Goal: Entertainment & Leisure: Browse casually

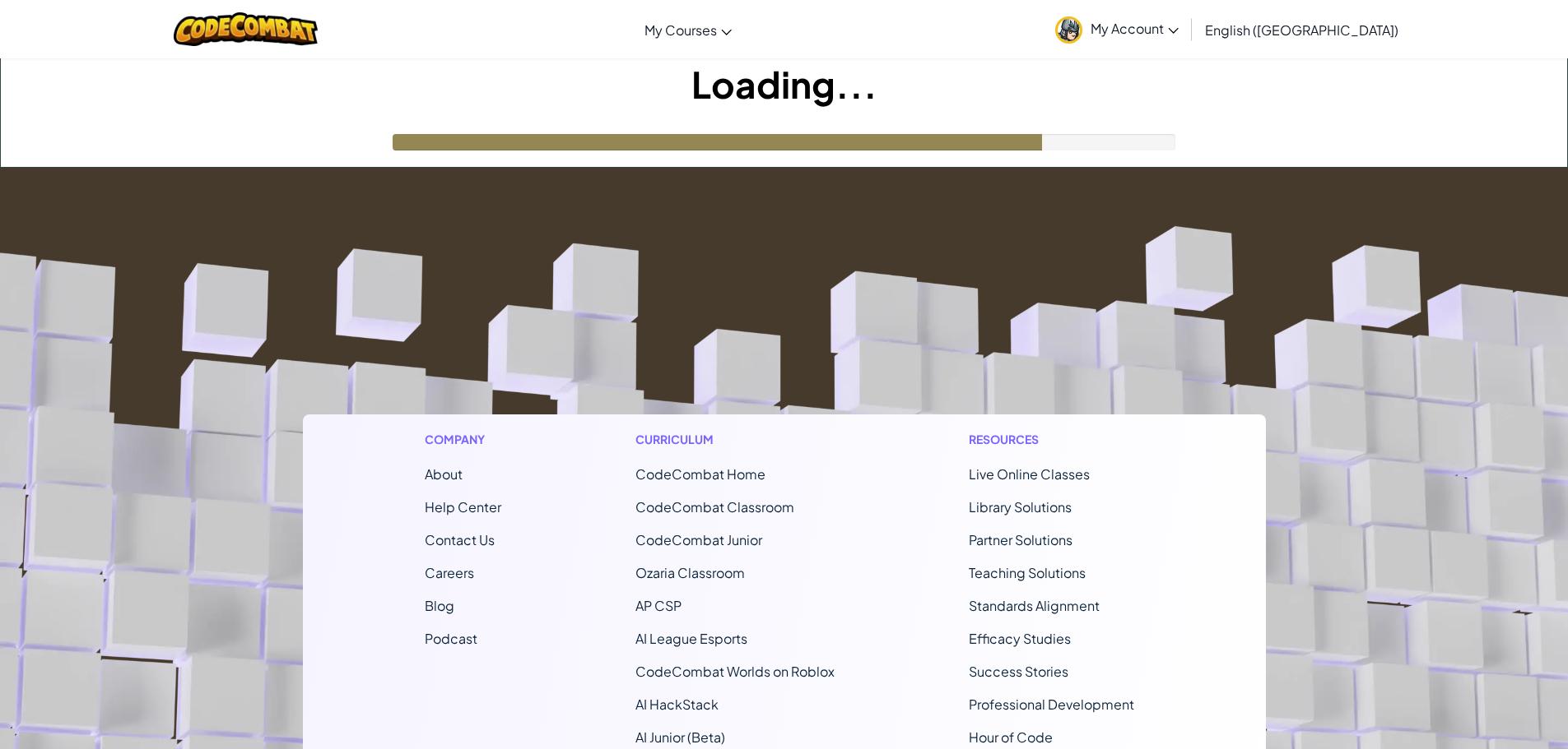
click at [919, 261] on footer "Company About Help Center Contact Us Careers Blog Podcast Curriculum CodeCombat…" at bounding box center [784, 613] width 1568 height 891
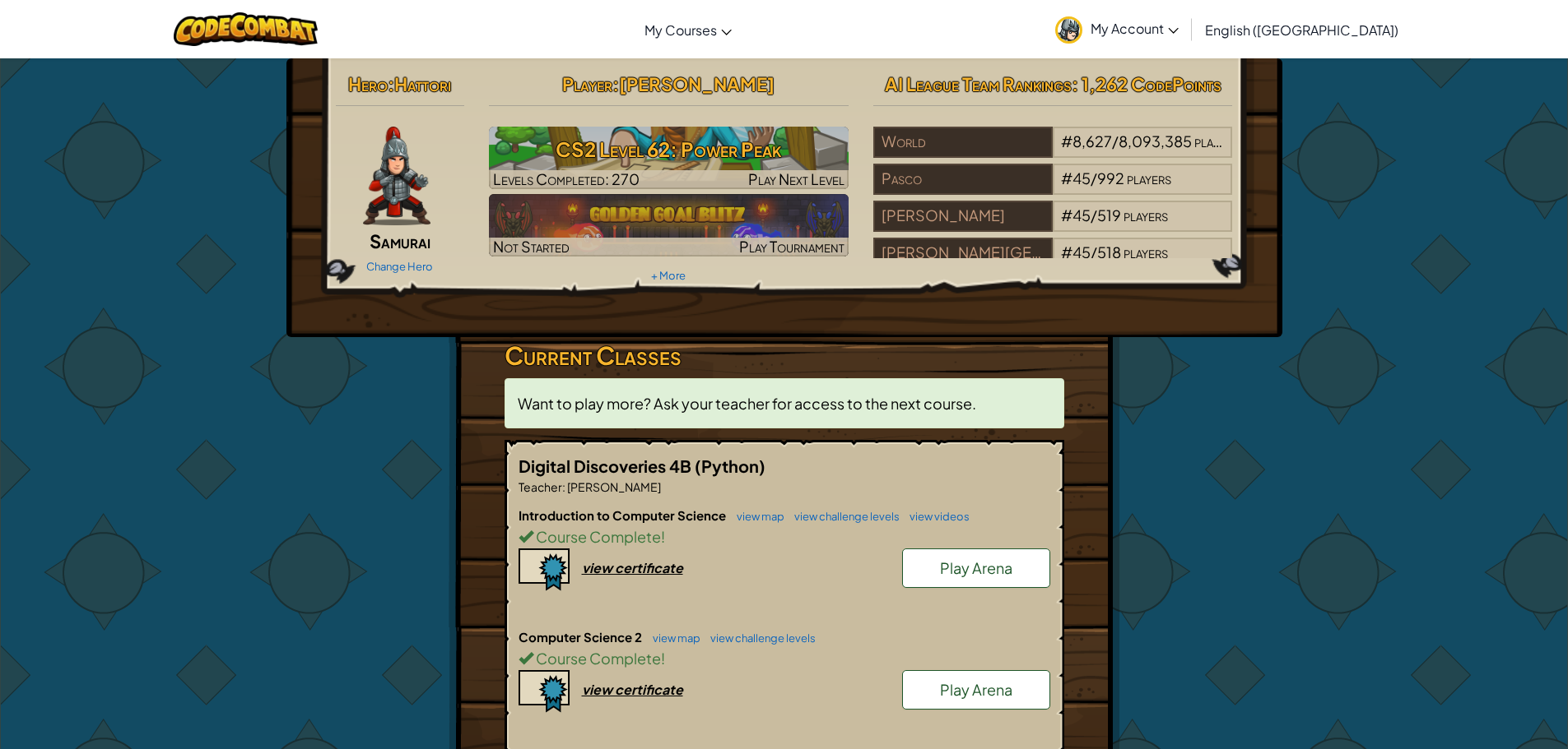
click at [886, 240] on div "[PERSON_NAME][GEOGRAPHIC_DATA]" at bounding box center [962, 253] width 179 height 31
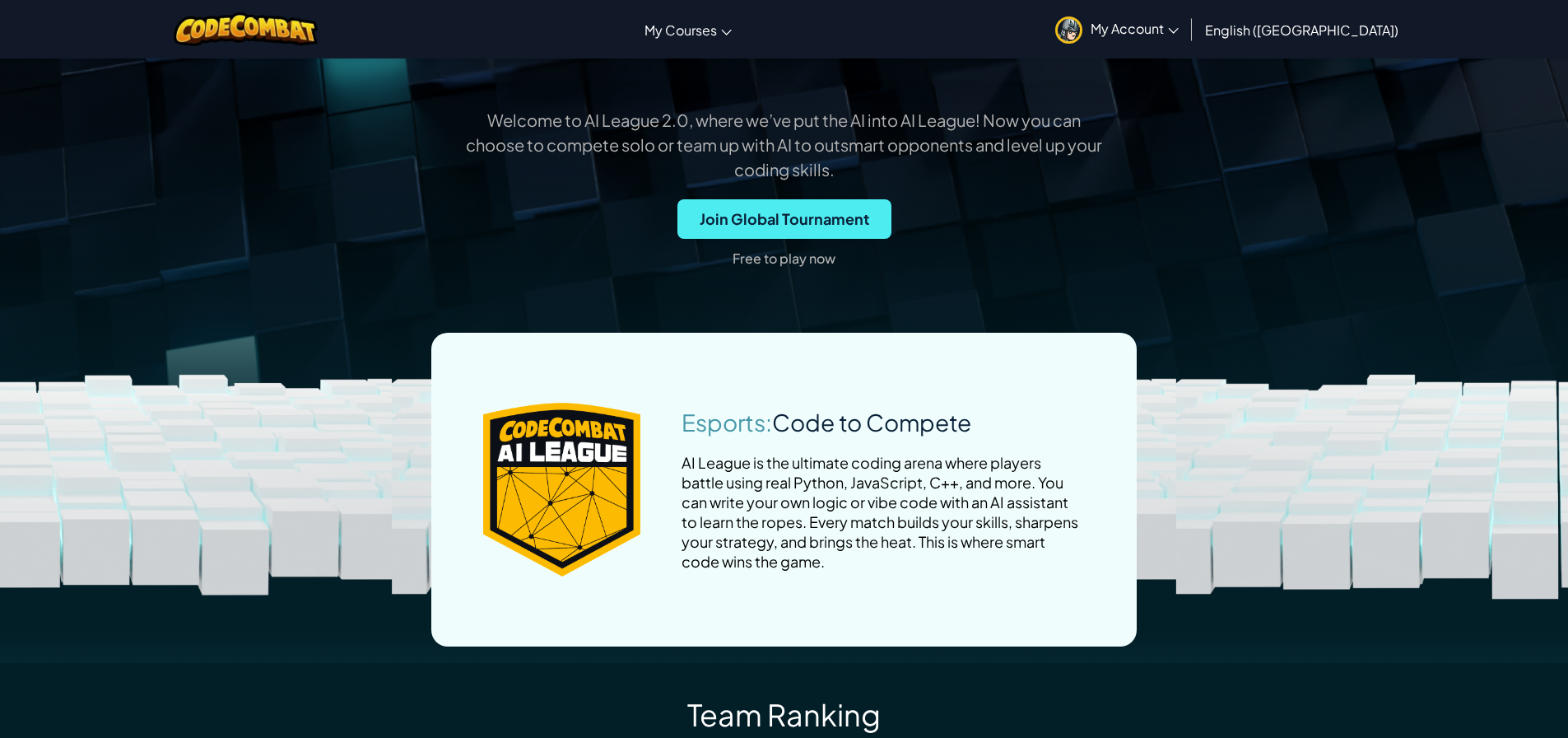
scroll to position [329, 0]
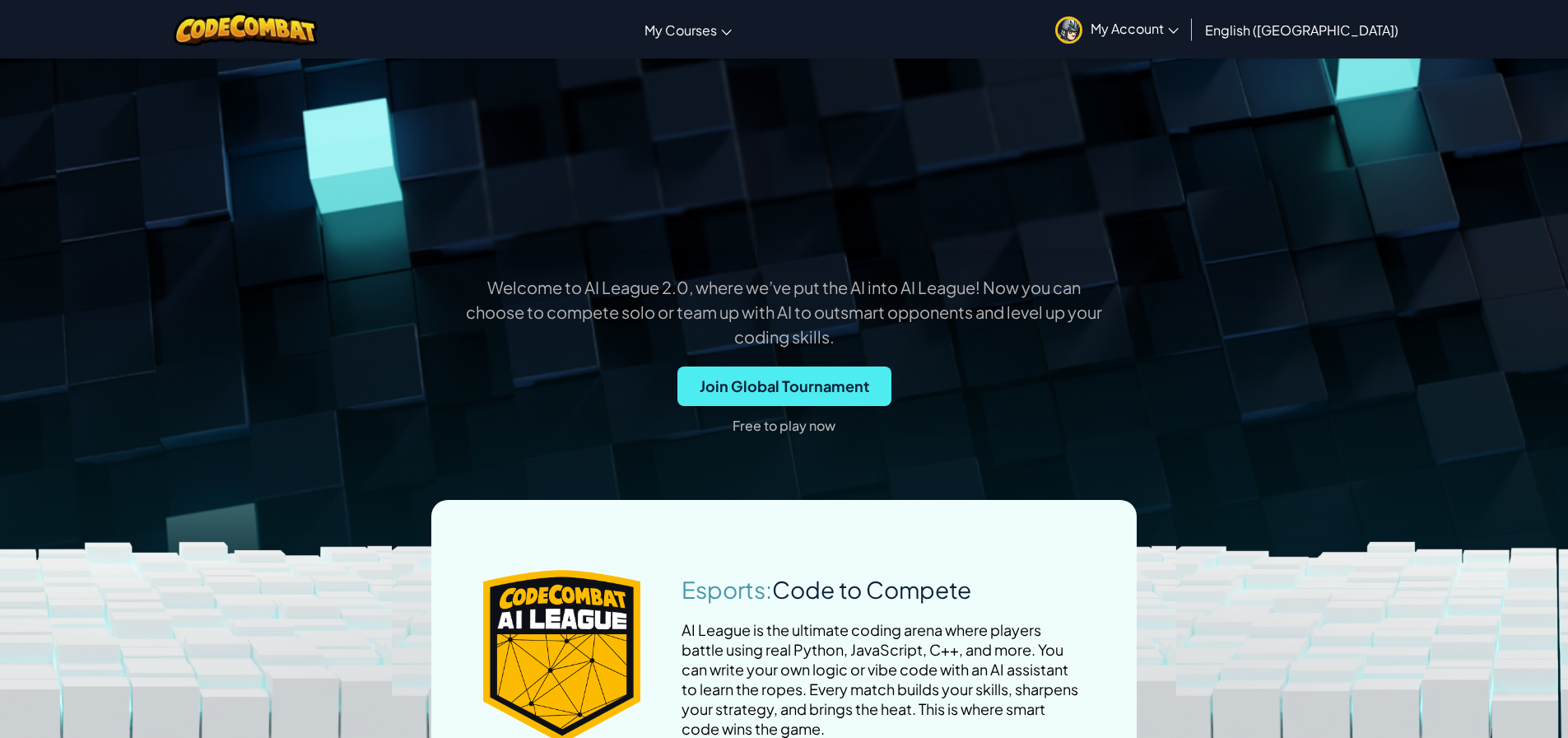
drag, startPoint x: 1223, startPoint y: 39, endPoint x: 1223, endPoint y: 48, distance: 9.0
click at [1187, 40] on link "My Account" at bounding box center [1116, 29] width 140 height 52
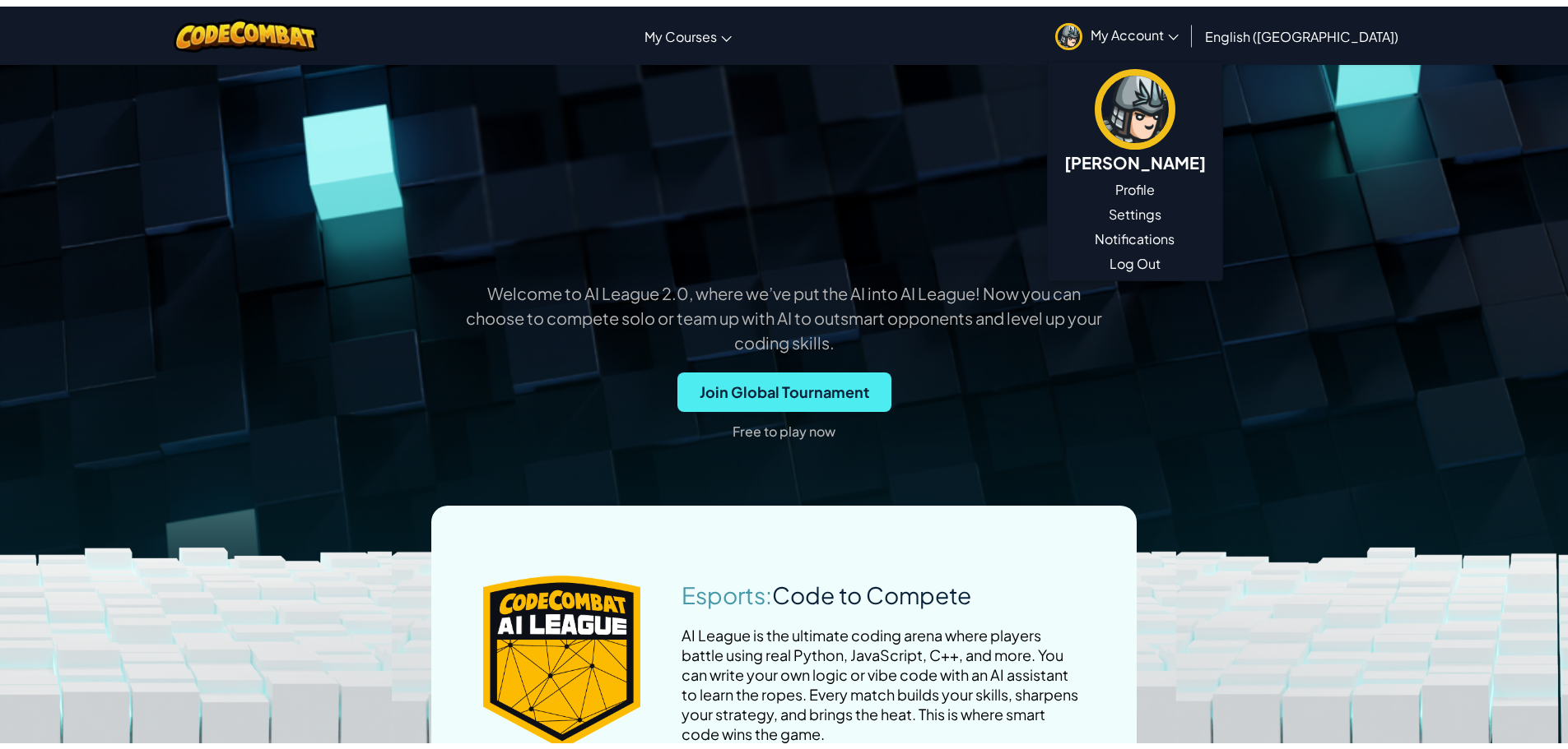
scroll to position [0, 0]
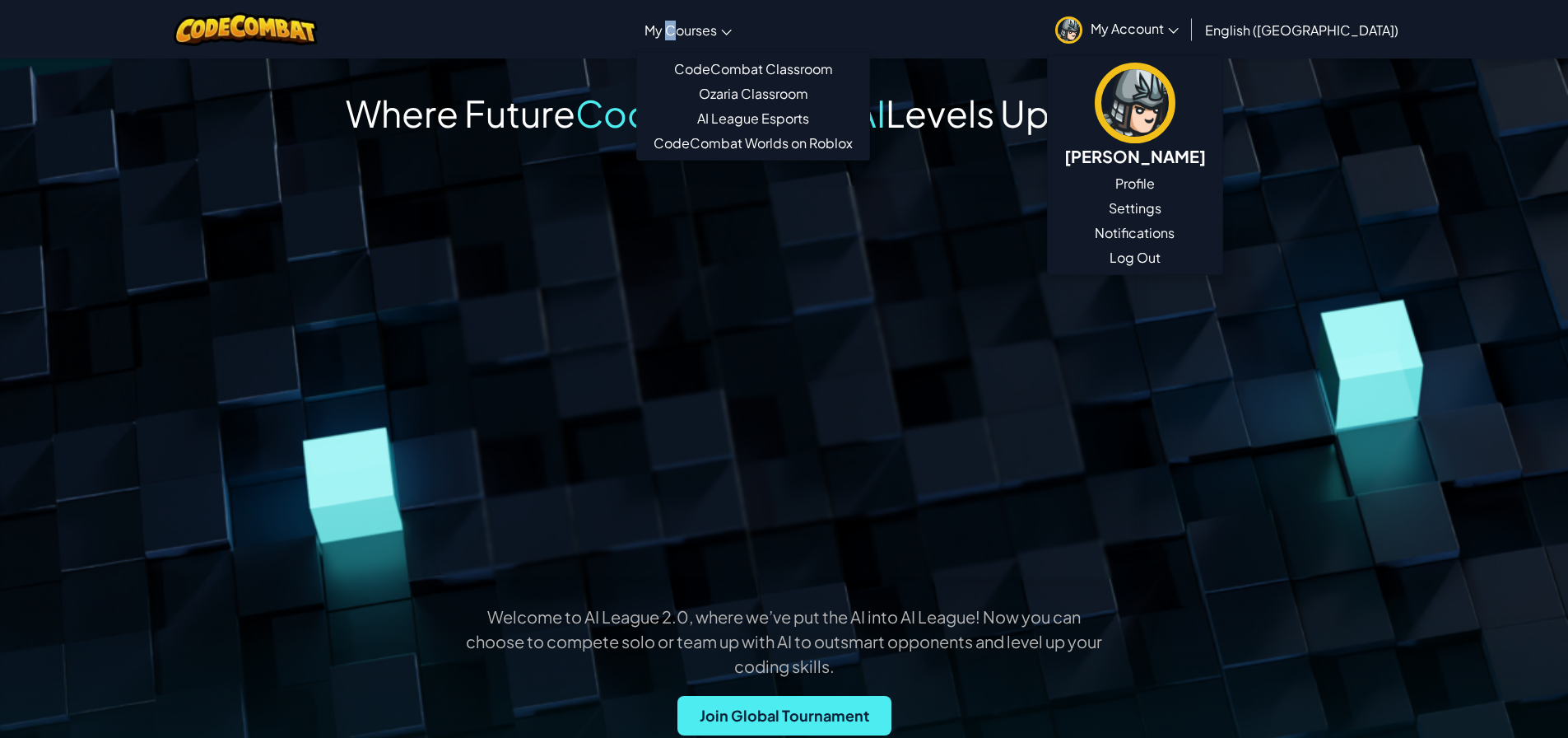
click at [731, 23] on link "My Courses" at bounding box center [688, 29] width 103 height 45
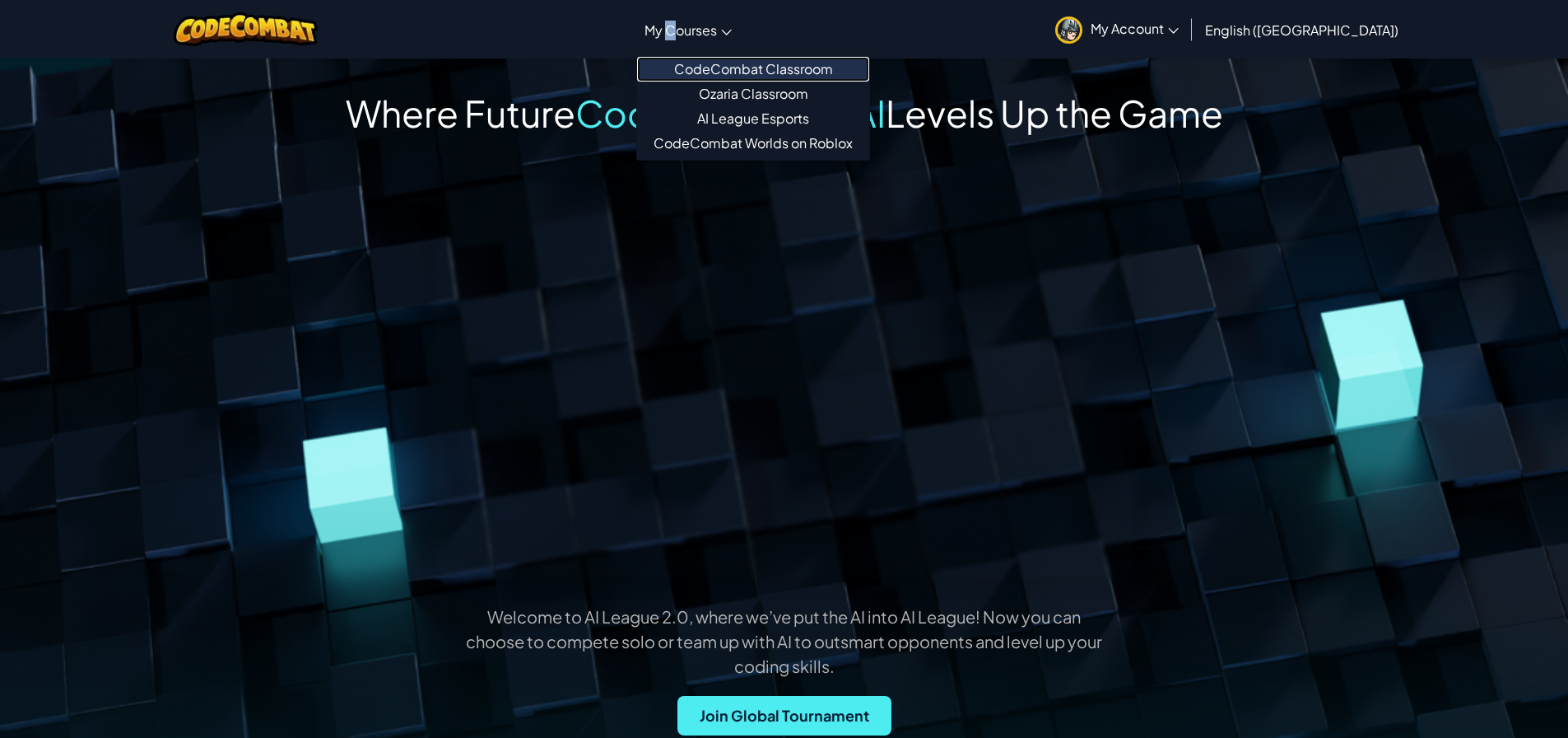
click at [827, 62] on link "CodeCombat Classroom" at bounding box center [753, 70] width 232 height 25
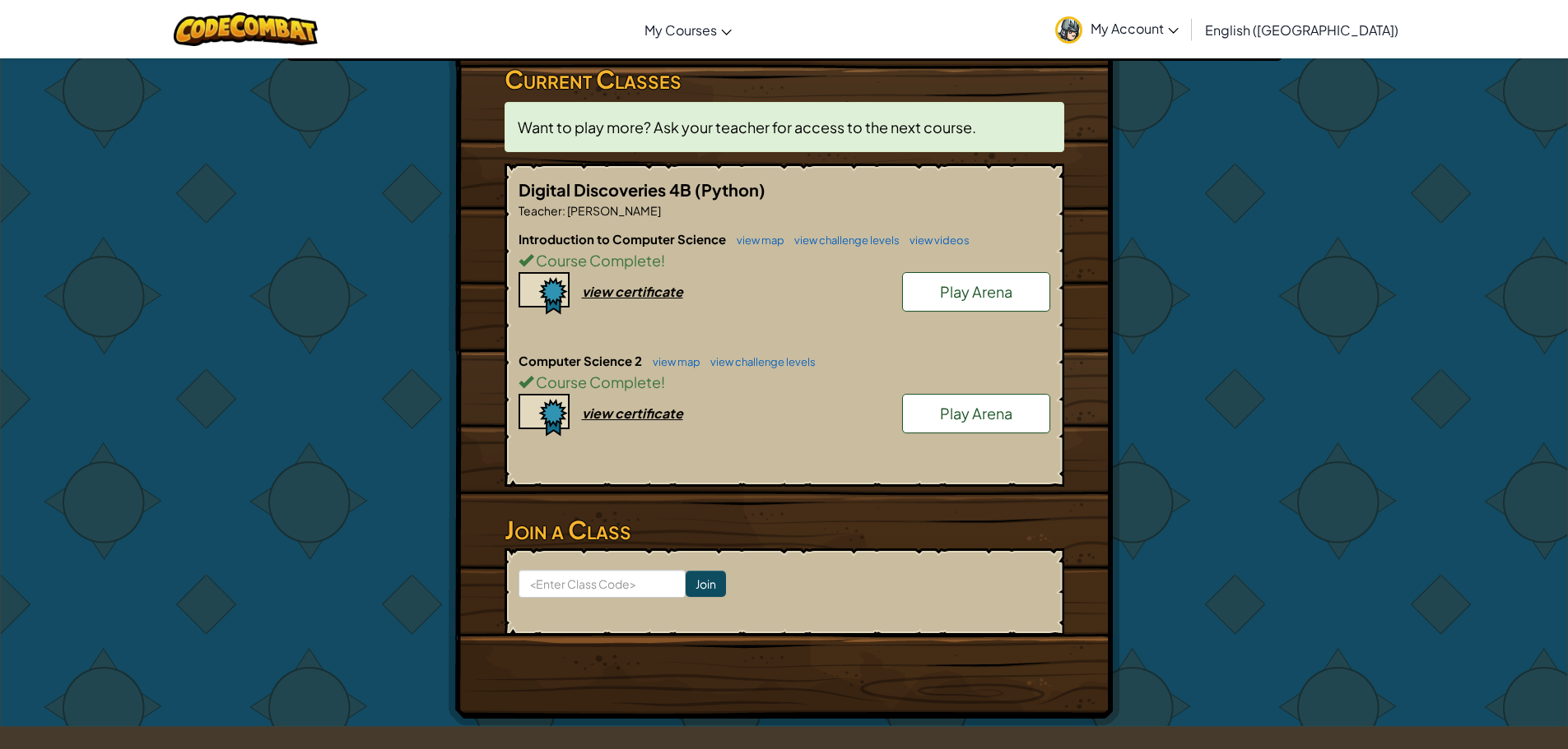
scroll to position [247, 0]
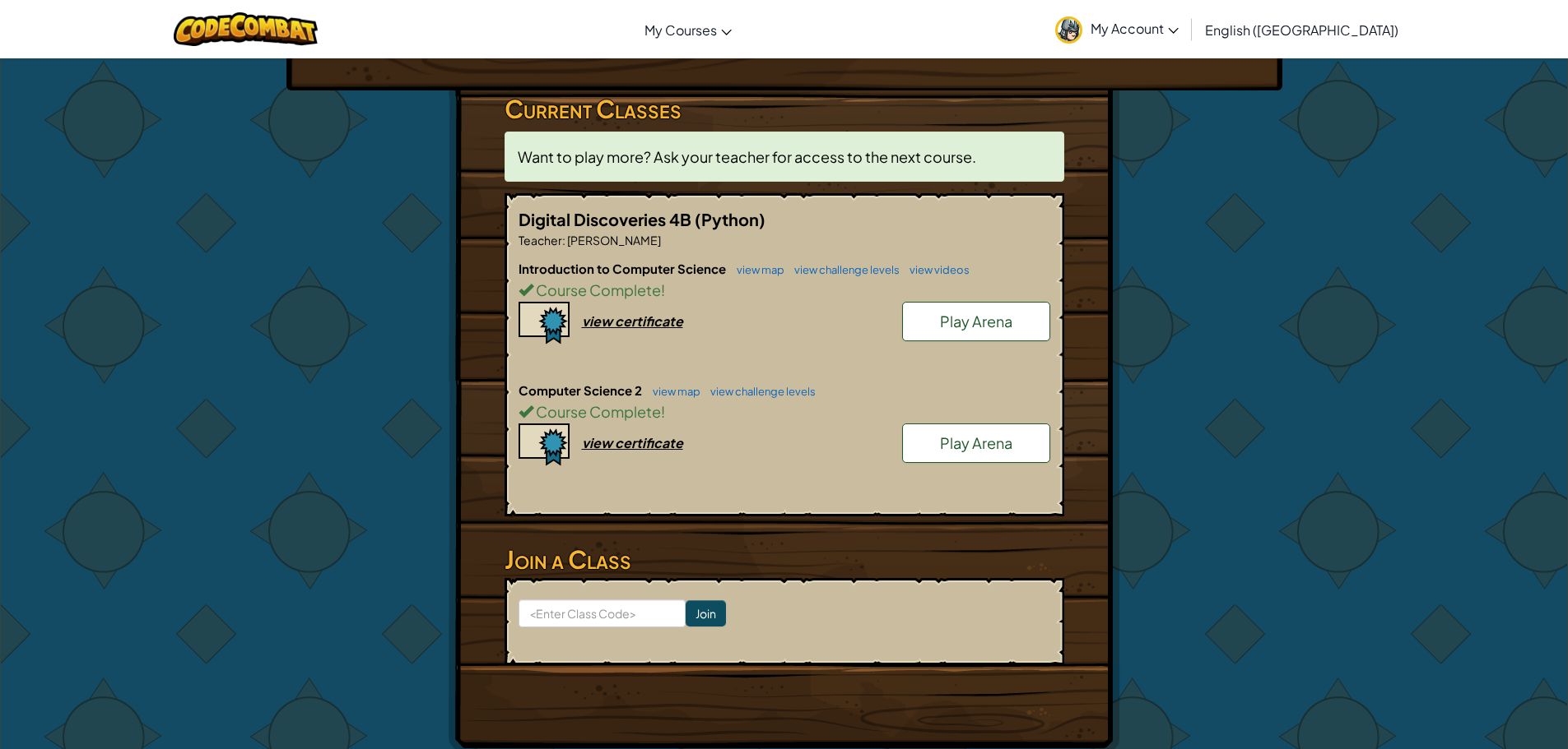
click at [1011, 450] on span "Play Arena" at bounding box center [976, 443] width 72 height 19
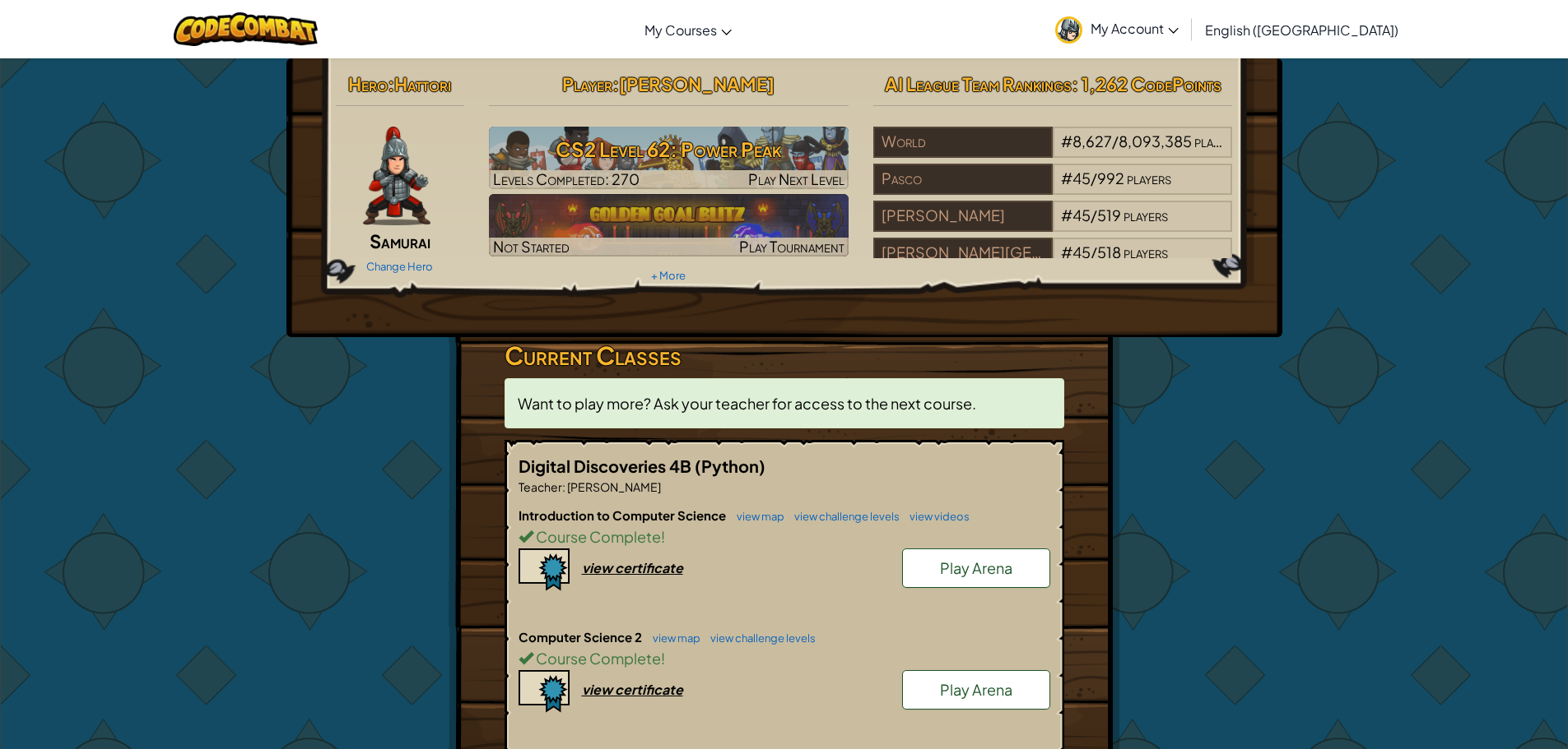
drag, startPoint x: 333, startPoint y: 123, endPoint x: 771, endPoint y: 409, distance: 523.1
click at [771, 408] on span "Want to play more? Ask your teacher for access to the next course." at bounding box center [747, 403] width 458 height 19
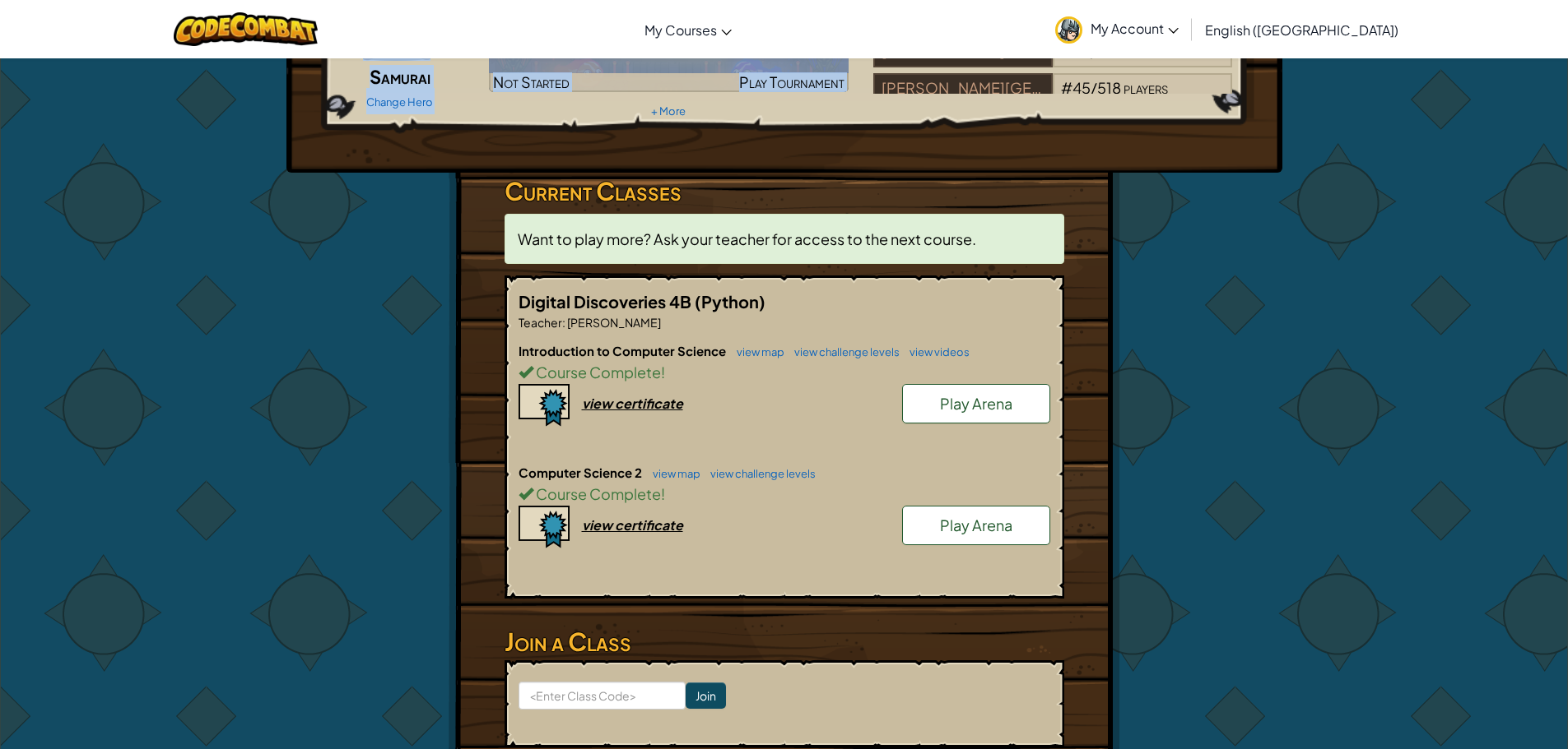
click at [560, 110] on div "Hero : Hattori Samurai Change Hero Player : [PERSON_NAME] CS2 Level 62: Power P…" at bounding box center [784, 12] width 922 height 221
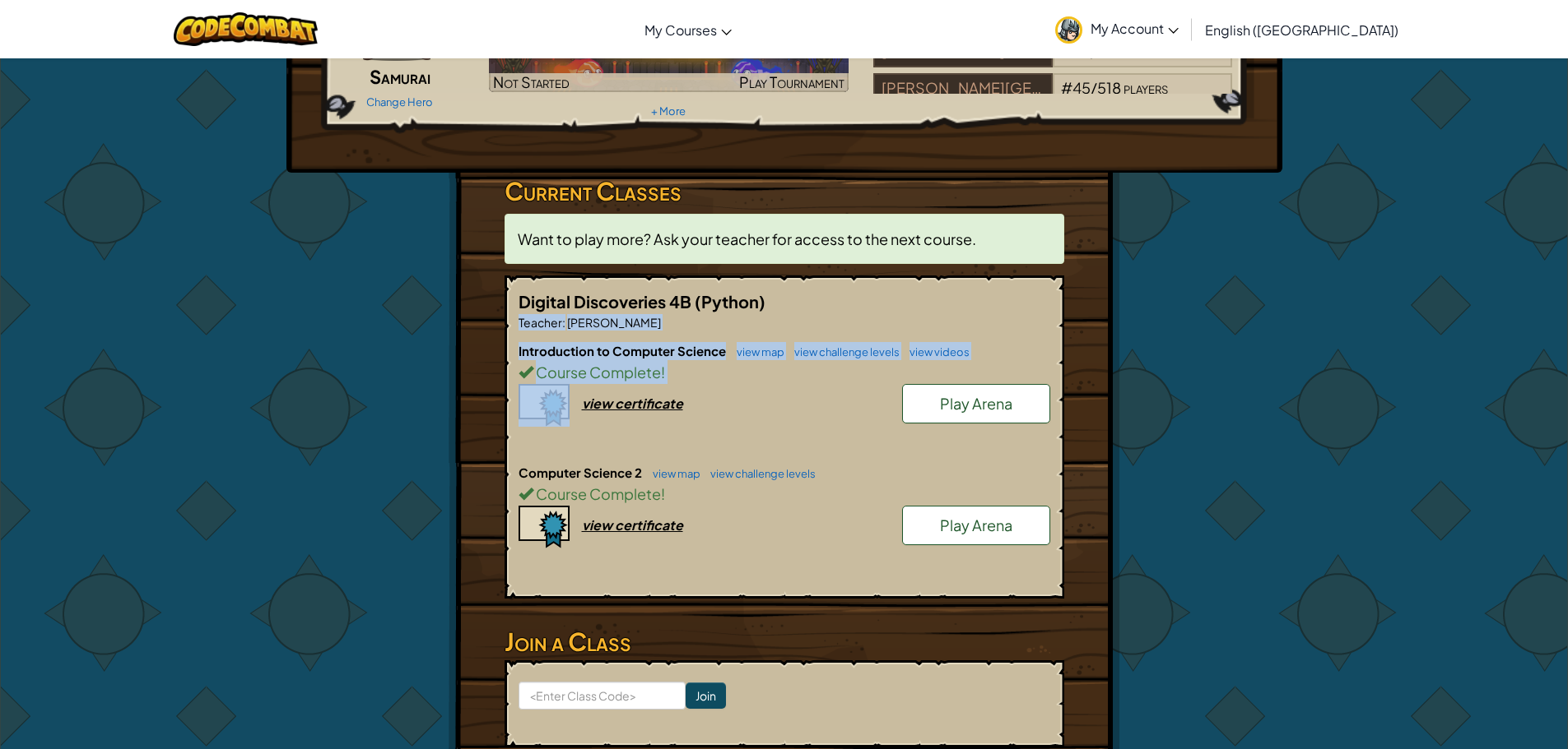
drag, startPoint x: 210, startPoint y: 366, endPoint x: 200, endPoint y: 394, distance: 29.7
click at [190, 388] on div "Hero : Hattori Samurai Change Hero Player : [PERSON_NAME] CS2 Level 62: Power P…" at bounding box center [784, 366] width 1568 height 946
click at [201, 400] on div "Hero : Hattori Samurai Change Hero Player : [PERSON_NAME] CS2 Level 62: Power P…" at bounding box center [784, 366] width 1568 height 946
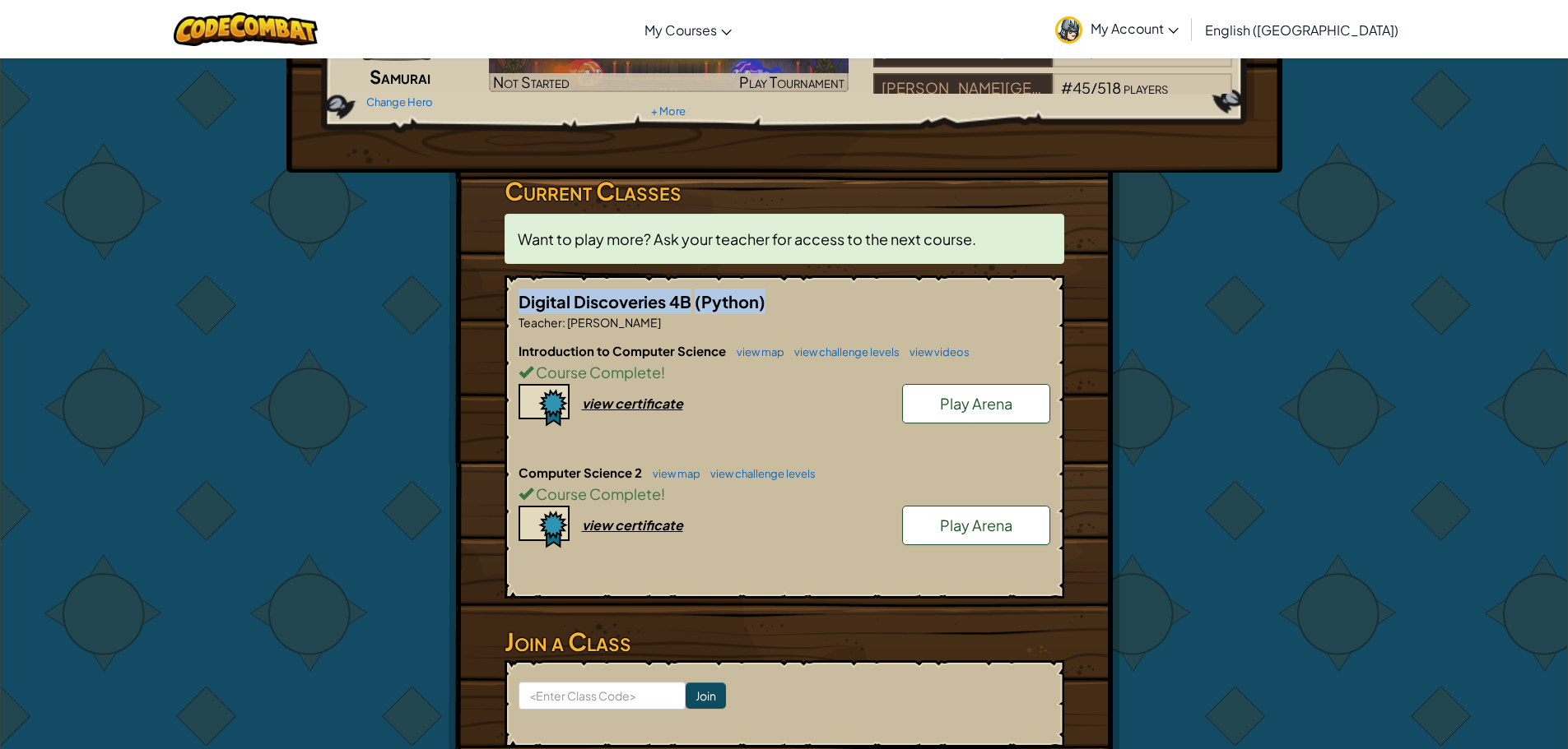
click at [296, 315] on div "Hero : Hattori Samurai Change Hero Player : [PERSON_NAME] CS2 Level 62: Power P…" at bounding box center [784, 366] width 1568 height 946
drag, startPoint x: 266, startPoint y: 467, endPoint x: 313, endPoint y: 370, distance: 107.8
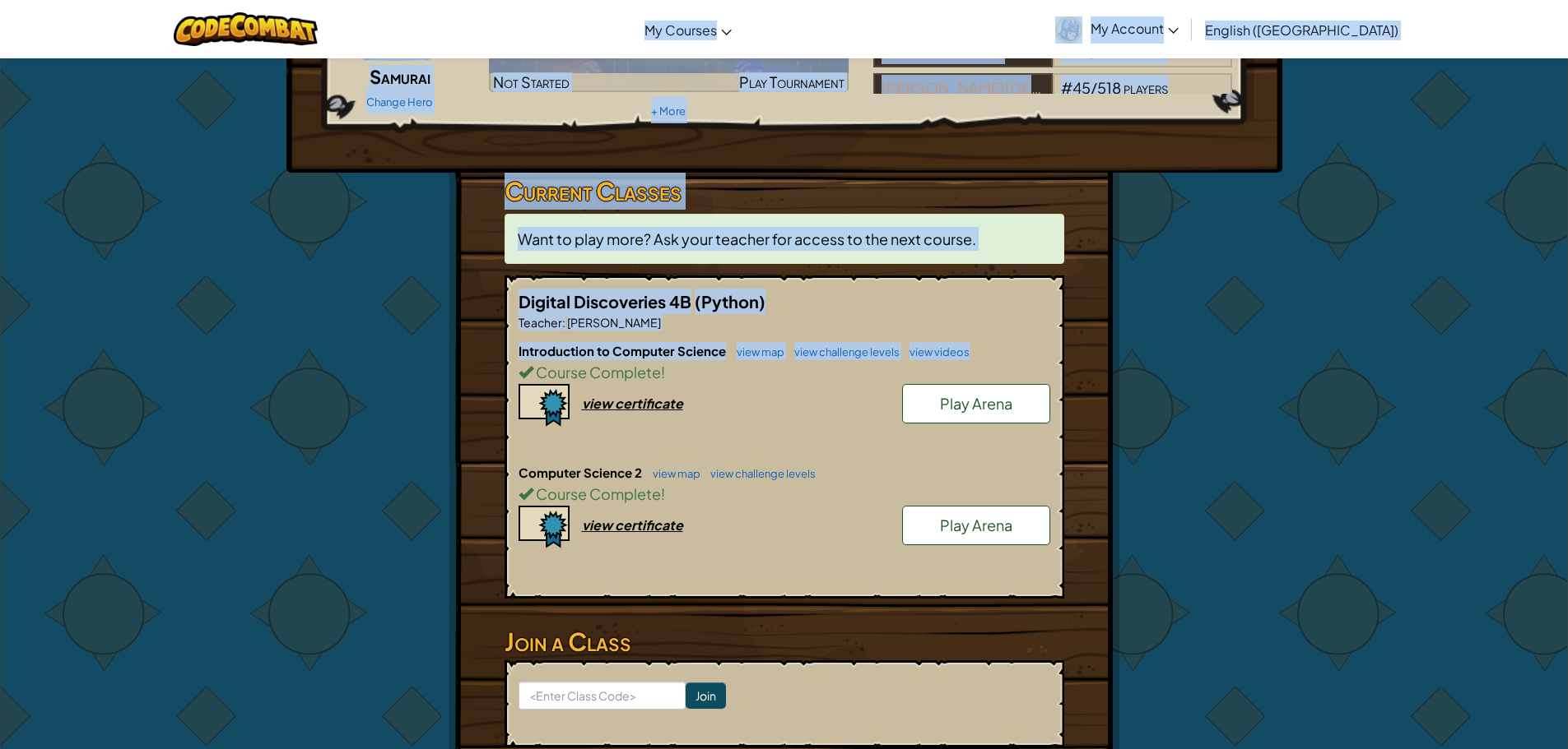
drag, startPoint x: 313, startPoint y: 370, endPoint x: 257, endPoint y: 396, distance: 61.7
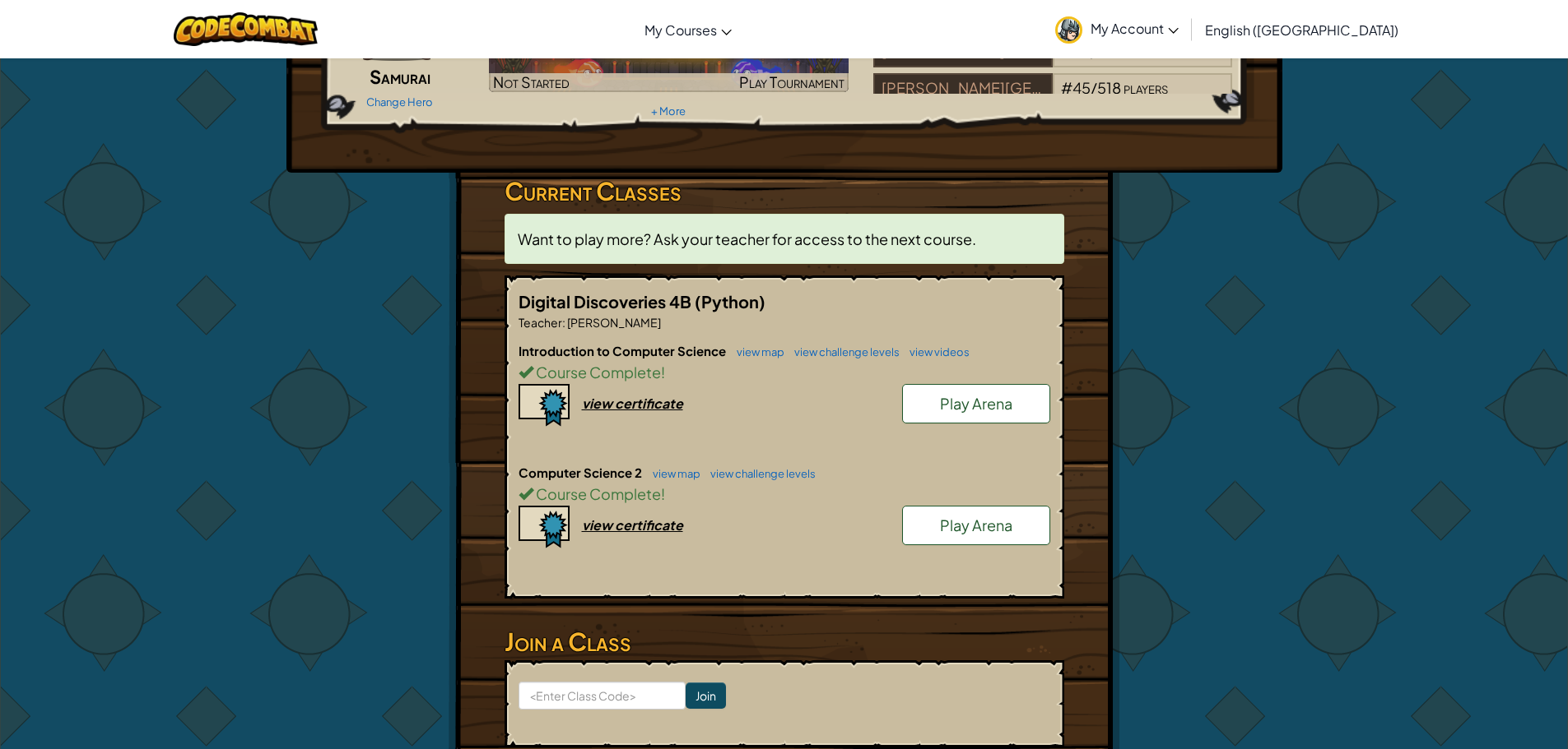
drag, startPoint x: 257, startPoint y: 396, endPoint x: 249, endPoint y: 548, distance: 152.2
click at [233, 530] on div "Hero : Hattori Samurai Change Hero Player : [PERSON_NAME] CS2 Level 62: Power P…" at bounding box center [784, 366] width 1568 height 946
drag, startPoint x: 305, startPoint y: 424, endPoint x: 280, endPoint y: 338, distance: 89.6
drag, startPoint x: 280, startPoint y: 338, endPoint x: 171, endPoint y: 322, distance: 110.2
click at [178, 315] on div "Hero : Hattori Samurai Change Hero Player : [PERSON_NAME] CS2 Level 62: Power P…" at bounding box center [784, 366] width 1568 height 946
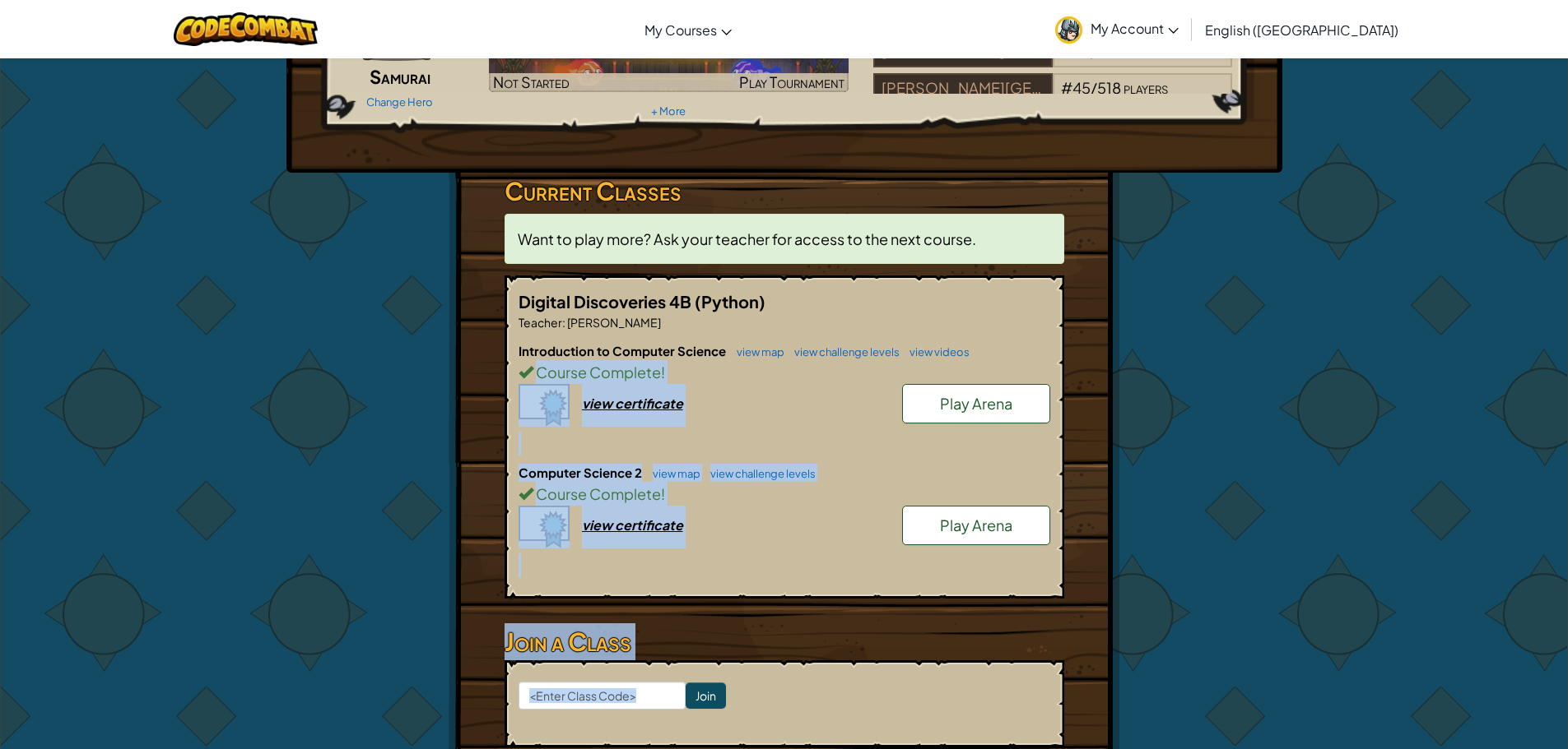
drag, startPoint x: 1103, startPoint y: 360, endPoint x: 1011, endPoint y: 663, distance: 316.7
click at [1011, 665] on div "Hero : Hattori Samurai Change Hero Player : [PERSON_NAME] CS2 Level 62: Power P…" at bounding box center [784, 366] width 672 height 944
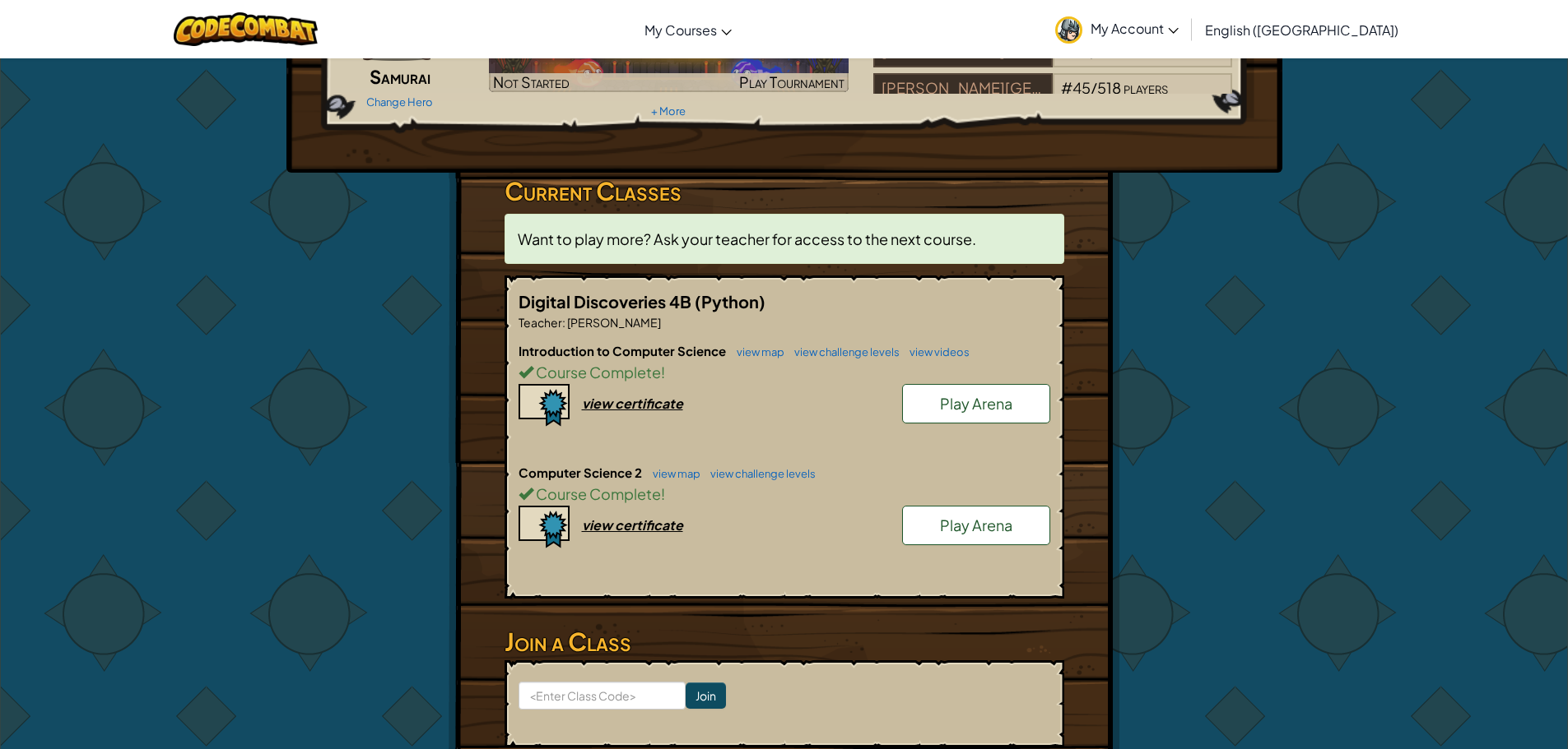
drag, startPoint x: 348, startPoint y: 226, endPoint x: 403, endPoint y: 126, distance: 114.1
click at [354, 217] on div "Hero : Hattori Samurai Change Hero Player : [PERSON_NAME] CS2 Level 62: Power P…" at bounding box center [784, 366] width 963 height 944
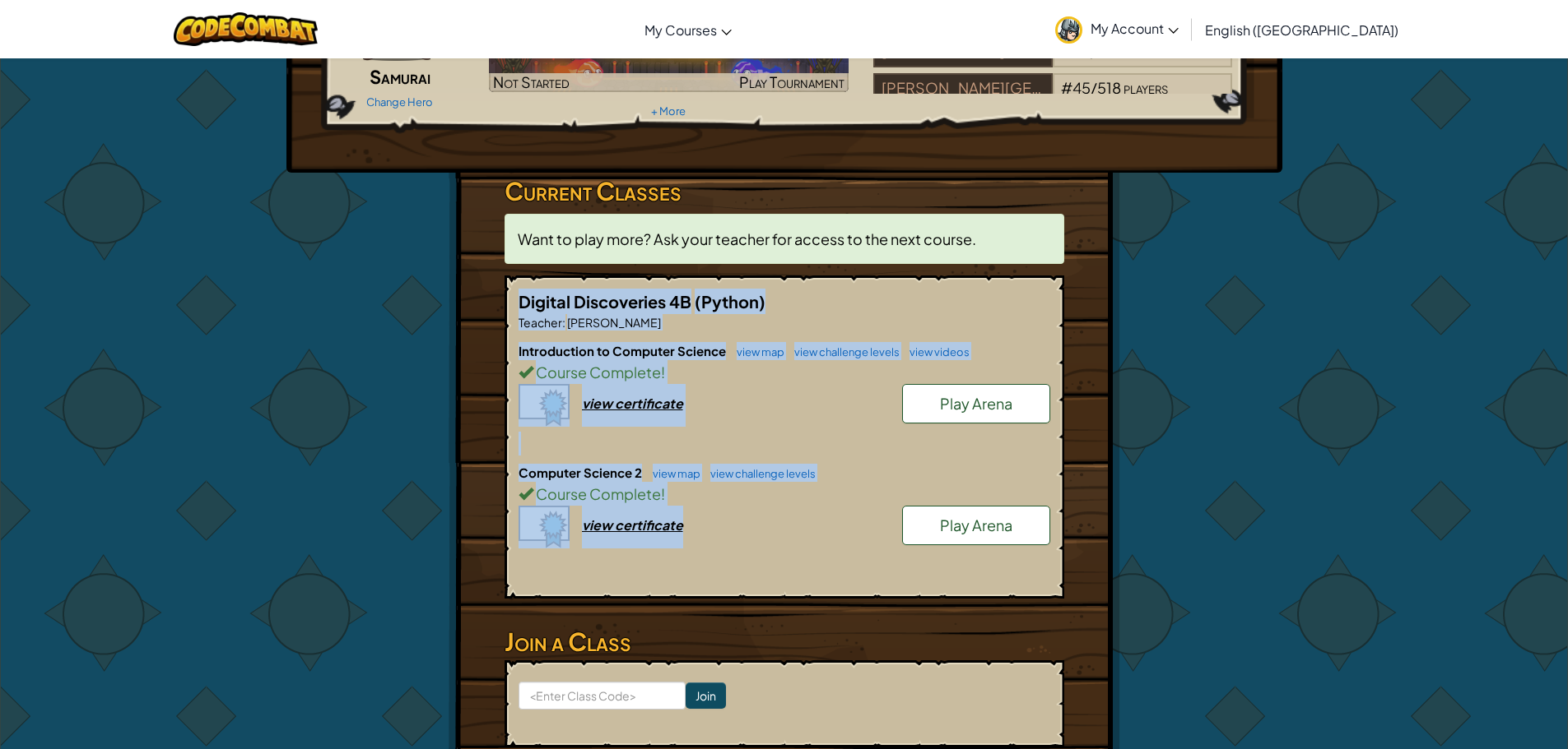
drag, startPoint x: 343, startPoint y: 592, endPoint x: 341, endPoint y: 600, distance: 8.2
click at [341, 600] on div "Hero : Hattori Samurai Change Hero Player : [PERSON_NAME] CS2 Level 62: Power P…" at bounding box center [784, 366] width 963 height 944
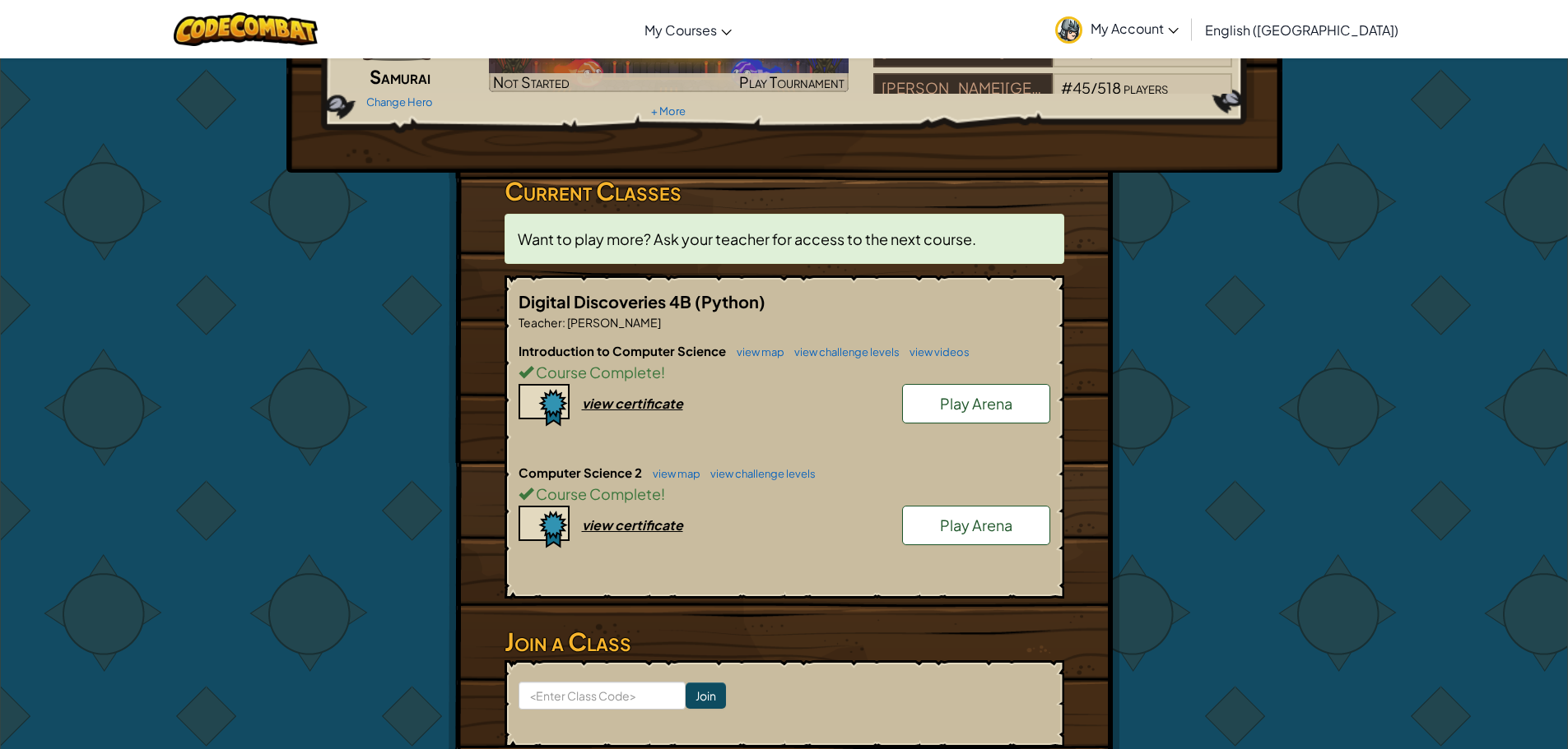
click at [324, 548] on div "Hero : Hattori Samurai Change Hero Player : [PERSON_NAME] CS2 Level 62: Power P…" at bounding box center [784, 366] width 963 height 944
click at [844, 608] on hr at bounding box center [784, 611] width 559 height 16
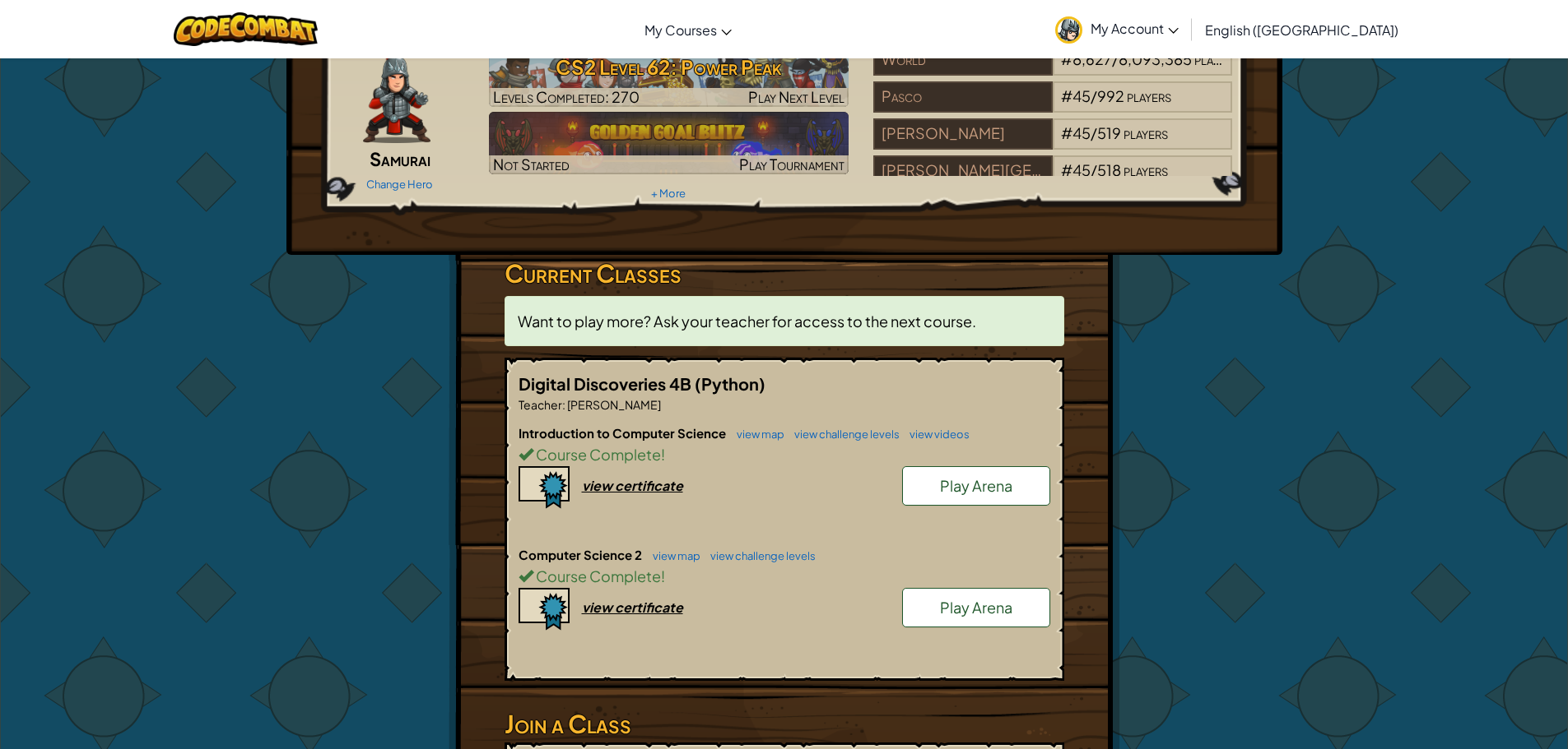
click at [821, 541] on div "Introduction to Computer Science view map view challenge levels view videos Cou…" at bounding box center [784, 485] width 532 height 122
click at [822, 567] on div "Course Complete !" at bounding box center [784, 576] width 532 height 24
click at [839, 601] on div "Computer Science 2 view map view challenge levels Course Complete ! Play Arena …" at bounding box center [784, 607] width 532 height 122
click at [844, 618] on div "Computer Science 2 view map view challenge levels Course Complete ! Play Arena …" at bounding box center [784, 607] width 532 height 122
click at [859, 643] on div "Computer Science 2 view map view challenge levels Course Complete ! Play Arena …" at bounding box center [784, 607] width 532 height 122
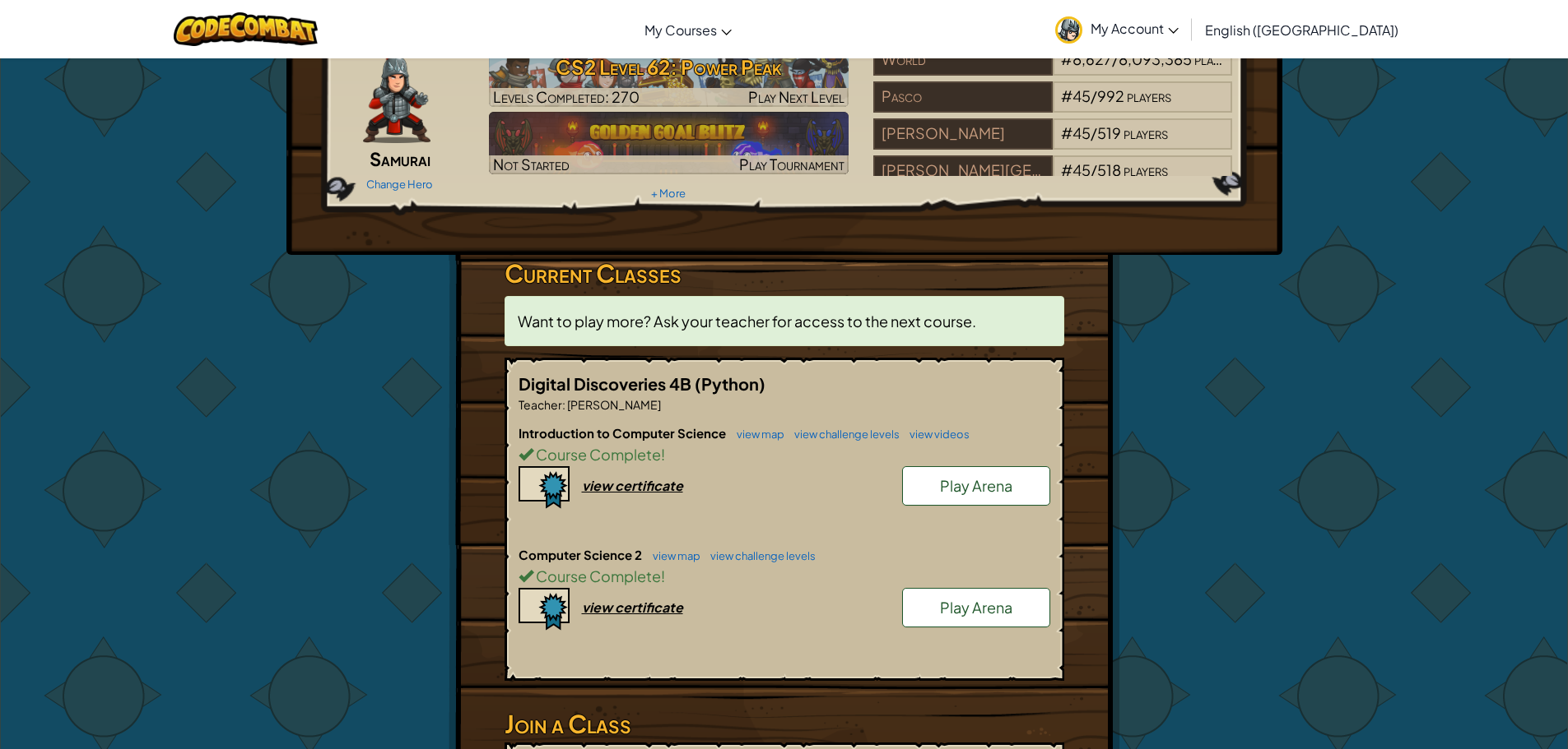
click at [862, 631] on div at bounding box center [784, 633] width 532 height 5
drag, startPoint x: 930, startPoint y: 646, endPoint x: 932, endPoint y: 698, distance: 52.0
click at [943, 669] on div "Digital Discoveries 4B (Python) Teacher : [PERSON_NAME] Introduction to Compute…" at bounding box center [784, 519] width 559 height 323
drag, startPoint x: 932, startPoint y: 698, endPoint x: 944, endPoint y: 643, distance: 56.3
click at [940, 668] on div "Current Classes Want to play more? Ask your teacher for access to the next cour…" at bounding box center [784, 478] width 559 height 447
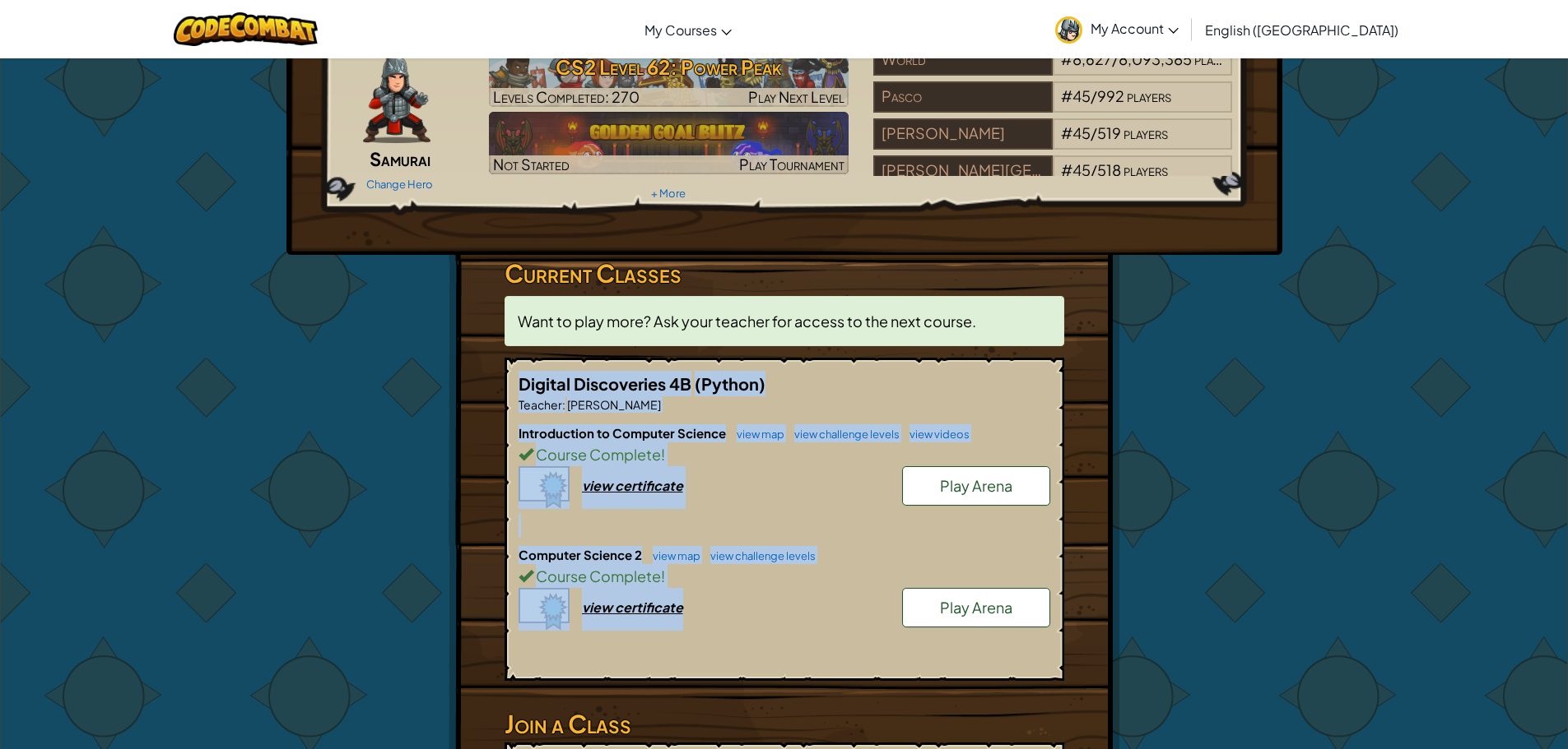
drag, startPoint x: 934, startPoint y: 683, endPoint x: 937, endPoint y: 660, distance: 23.2
click at [934, 680] on div "Current Classes Want to play more? Ask your teacher for access to the next cour…" at bounding box center [784, 478] width 559 height 447
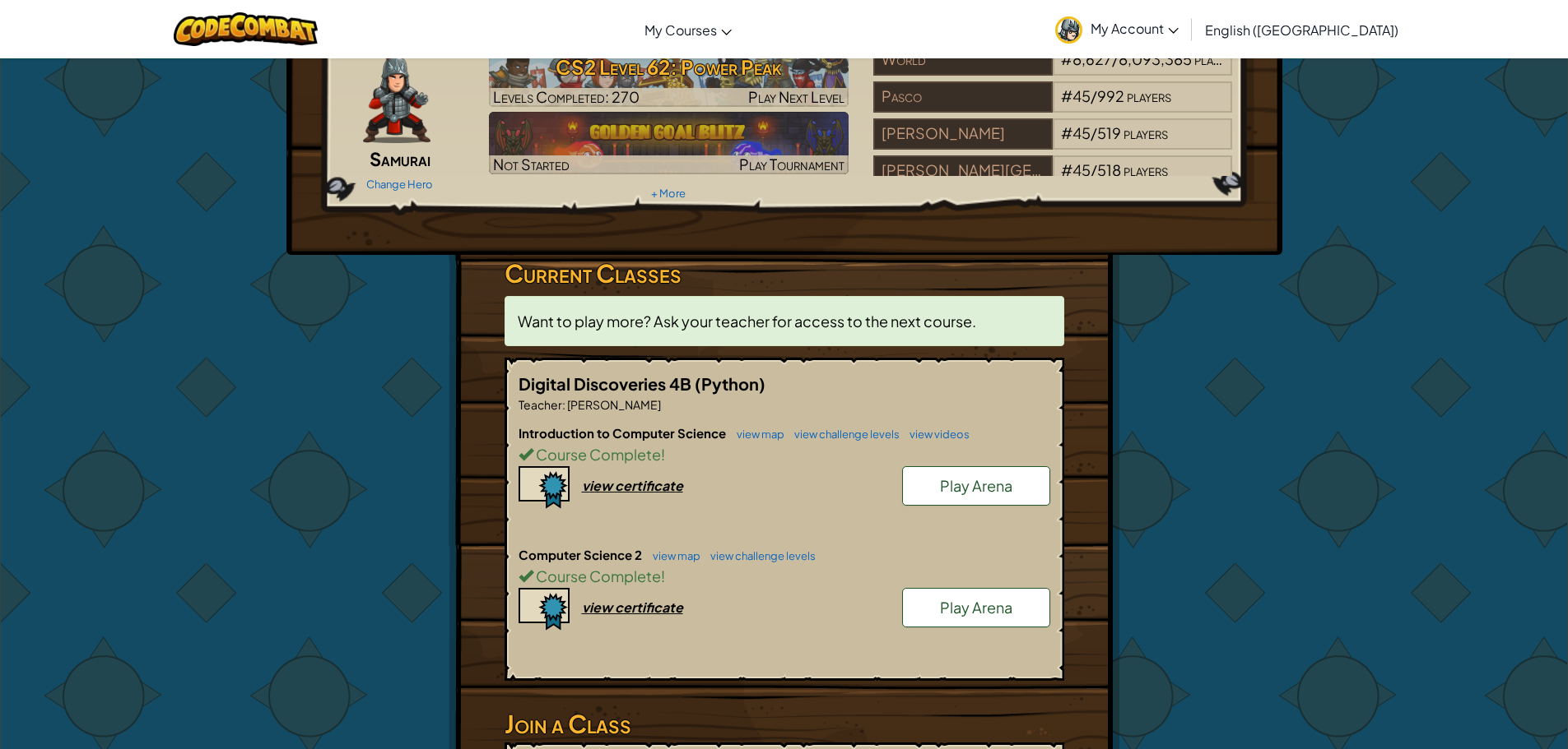
drag, startPoint x: 1377, startPoint y: 509, endPoint x: 1368, endPoint y: 530, distance: 22.8
click at [1369, 530] on div "Hero : Hattori Samurai Change Hero Player : [PERSON_NAME] CS2 Level 62: Power P…" at bounding box center [784, 448] width 1568 height 946
drag, startPoint x: 1272, startPoint y: 606, endPoint x: 1148, endPoint y: 655, distance: 133.3
click at [1171, 647] on div "Hero : Hattori Samurai Change Hero Player : [PERSON_NAME] CS2 Level 62: Power P…" at bounding box center [784, 448] width 1568 height 946
drag, startPoint x: 579, startPoint y: 286, endPoint x: 589, endPoint y: 303, distance: 19.7
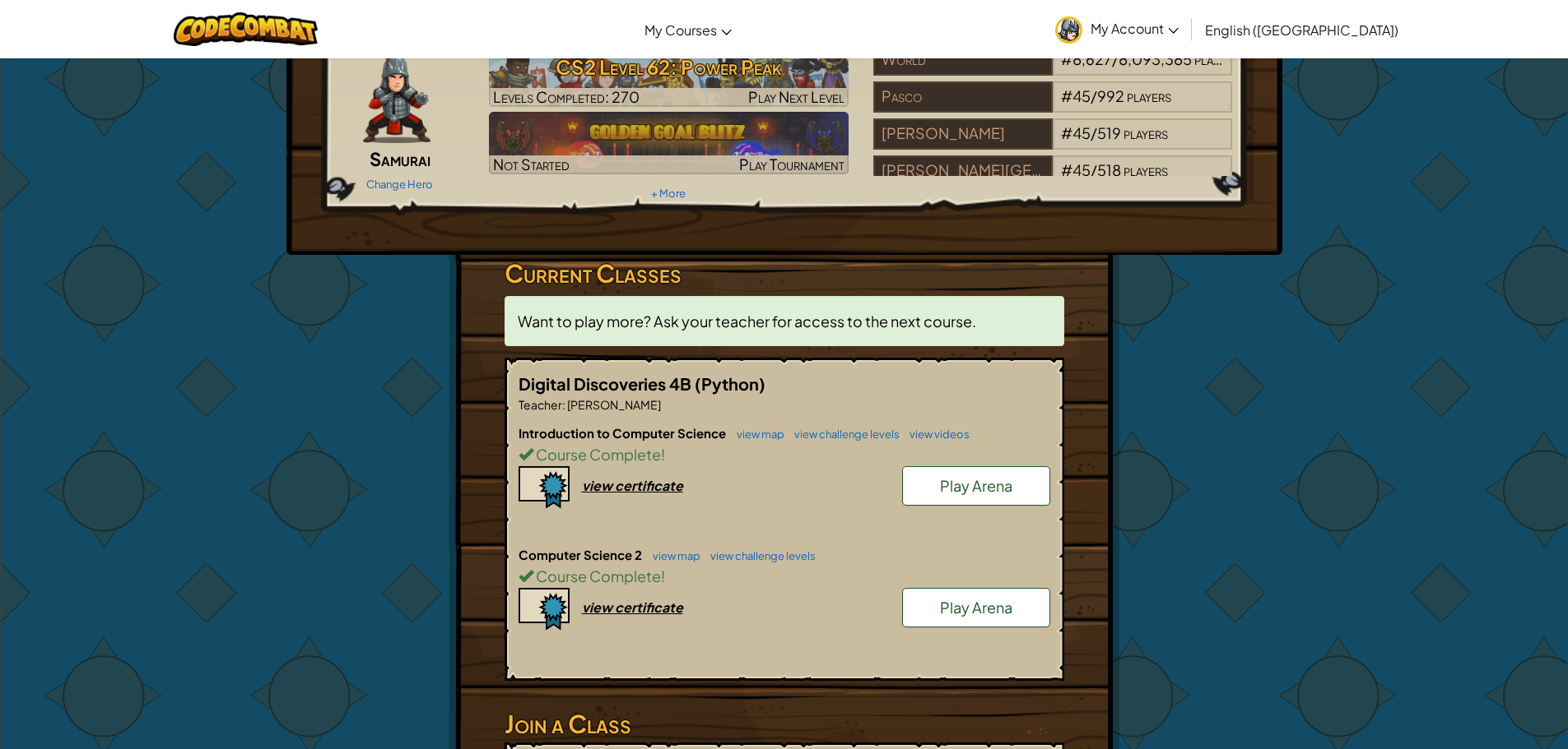
click at [587, 297] on div "Current Classes Want to play more? Ask your teacher for access to the next cour…" at bounding box center [784, 478] width 559 height 447
click at [1120, 418] on div "Hero : Hattori Samurai Change Hero Player : [PERSON_NAME] CS2 Level 62: Power P…" at bounding box center [784, 448] width 963 height 944
drag, startPoint x: 568, startPoint y: 521, endPoint x: 564, endPoint y: 530, distance: 9.8
click at [564, 530] on div "Introduction to Computer Science view map view challenge levels view videos Cou…" at bounding box center [784, 485] width 532 height 122
click at [622, 603] on div "view certificate" at bounding box center [633, 607] width 102 height 17
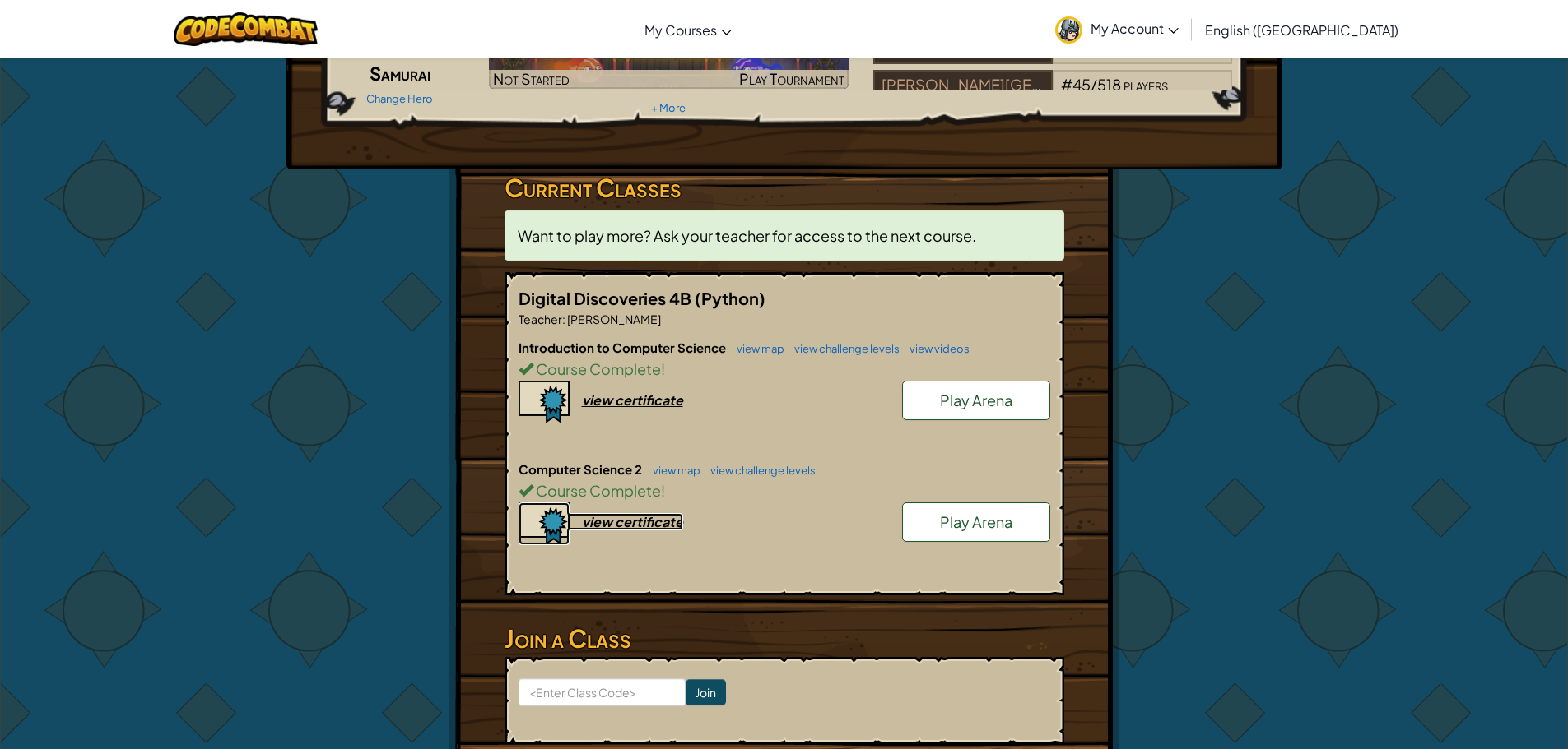
scroll to position [165, 0]
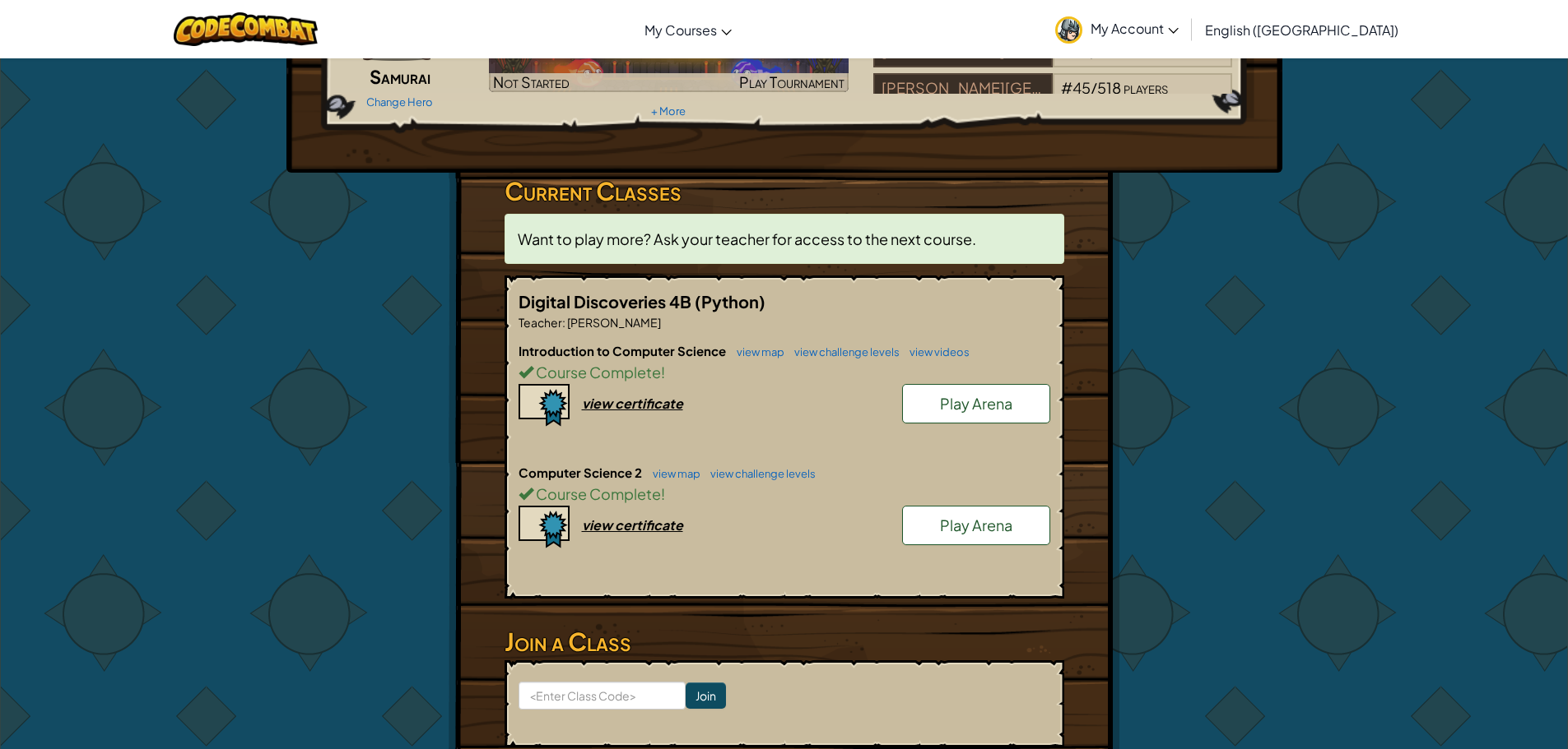
click at [943, 506] on link "Play Arena" at bounding box center [976, 525] width 148 height 39
